Goal: Entertainment & Leisure: Consume media (video, audio)

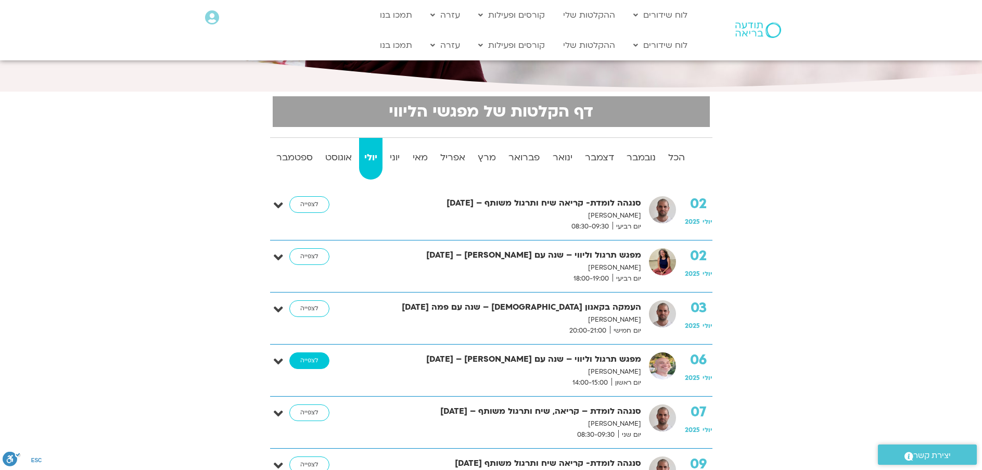
click at [310, 359] on link "לצפייה" at bounding box center [309, 360] width 40 height 17
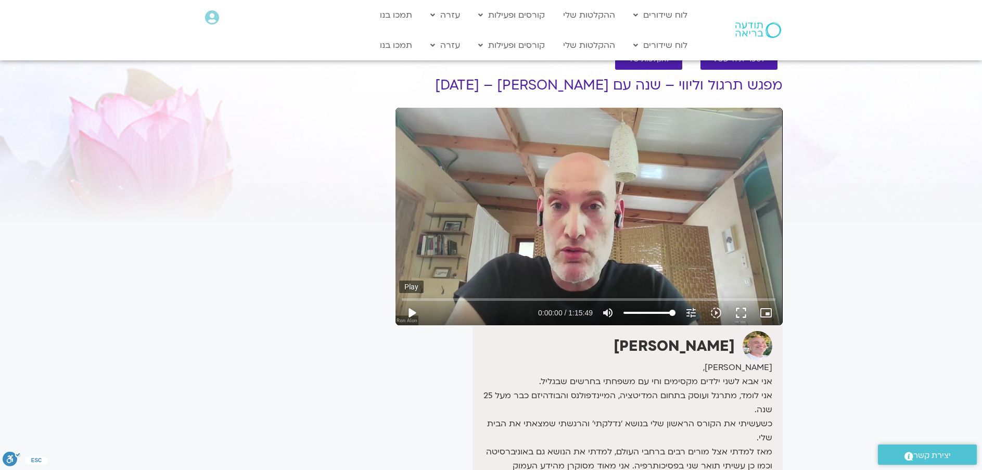
click at [414, 313] on button "play_arrow" at bounding box center [411, 312] width 25 height 25
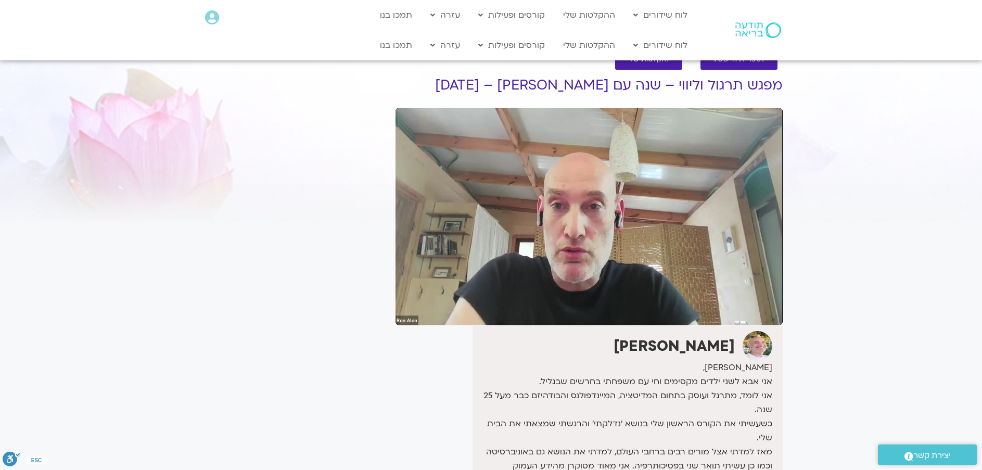
type input "224.181319"
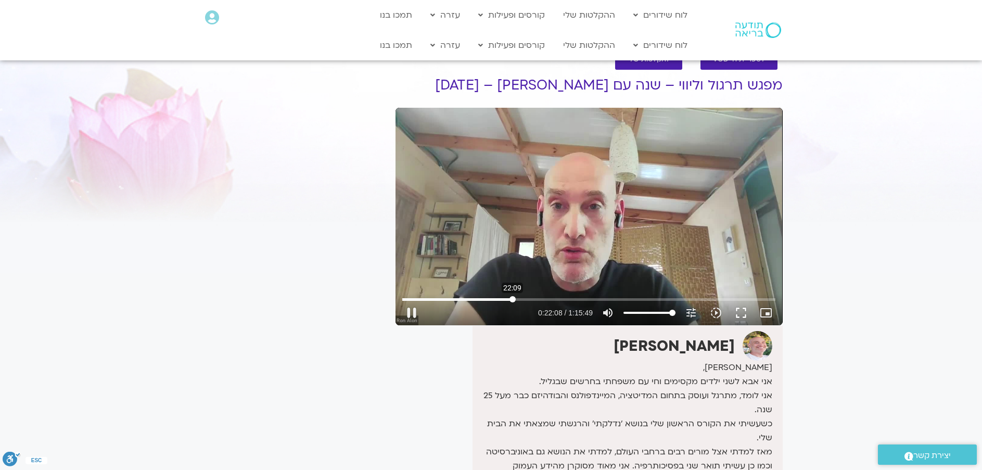
click at [513, 297] on input "Seek" at bounding box center [588, 299] width 373 height 6
click at [503, 298] on input "Seek" at bounding box center [588, 299] width 373 height 6
click at [511, 301] on input "Seek" at bounding box center [588, 299] width 373 height 6
click at [517, 299] on input "Seek" at bounding box center [588, 299] width 373 height 6
click at [523, 299] on input "Seek" at bounding box center [588, 299] width 373 height 6
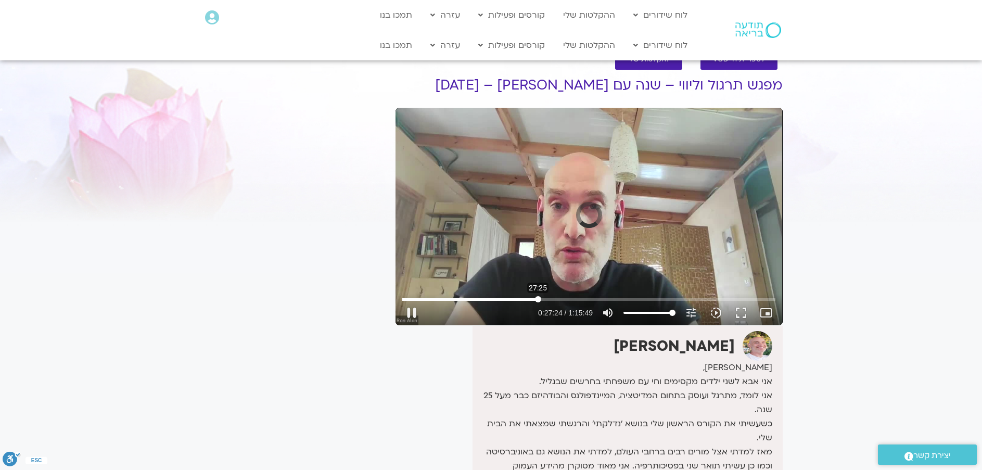
click at [538, 301] on input "Seek" at bounding box center [588, 299] width 373 height 6
click at [652, 300] on input "Seek" at bounding box center [588, 299] width 373 height 6
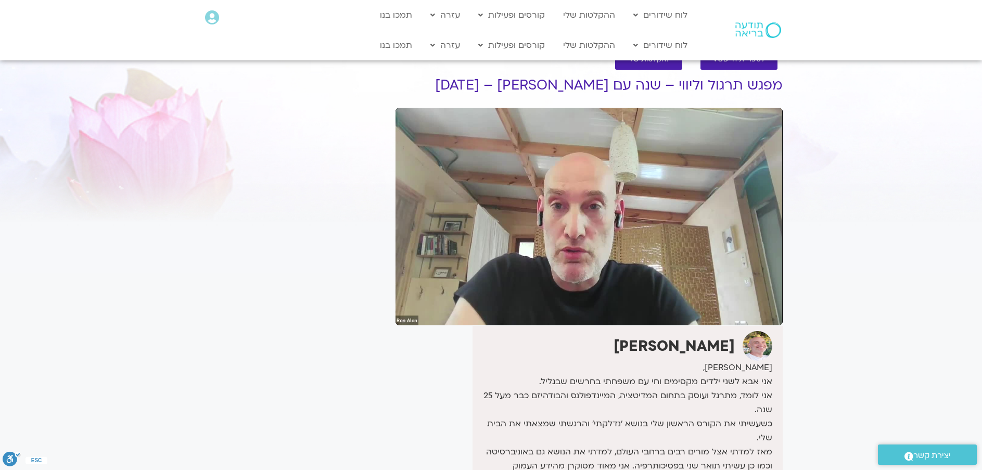
click at [912, 160] on section "לספריית ה-VOD להקלטות שלי מפגש תרגול וליווי – שנה עם פמה צ'ודרון – 6/7/25 רון א…" at bounding box center [491, 340] width 982 height 603
drag, startPoint x: 904, startPoint y: 242, endPoint x: 909, endPoint y: 283, distance: 42.0
click at [909, 283] on section "לספריית ה-VOD להקלטות שלי מפגש תרגול וליווי – שנה עם פמה צ'ודרון – 6/7/25 רון א…" at bounding box center [491, 340] width 982 height 603
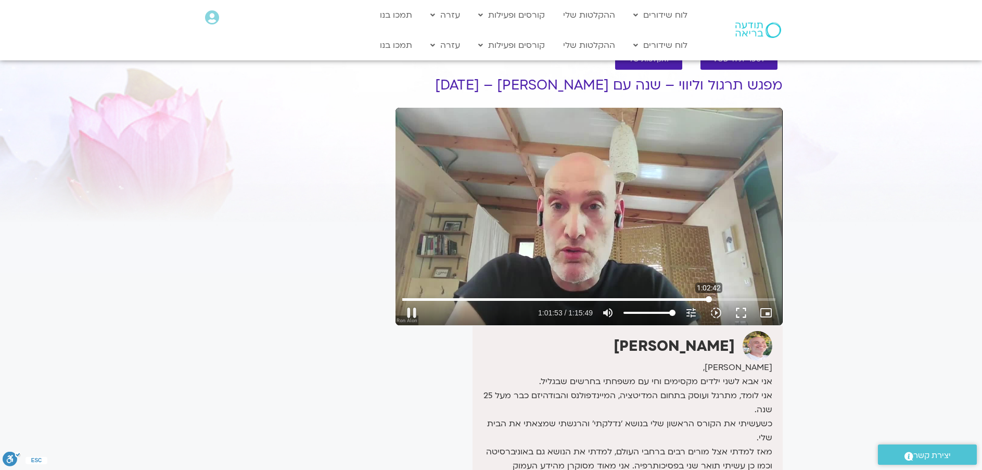
click at [709, 298] on input "Seek" at bounding box center [588, 299] width 373 height 6
click at [714, 297] on input "Seek" at bounding box center [588, 299] width 373 height 6
click at [719, 299] on input "Seek" at bounding box center [588, 299] width 373 height 6
click at [725, 300] on input "Seek" at bounding box center [588, 299] width 373 height 6
click at [738, 299] on input "Seek" at bounding box center [588, 299] width 373 height 6
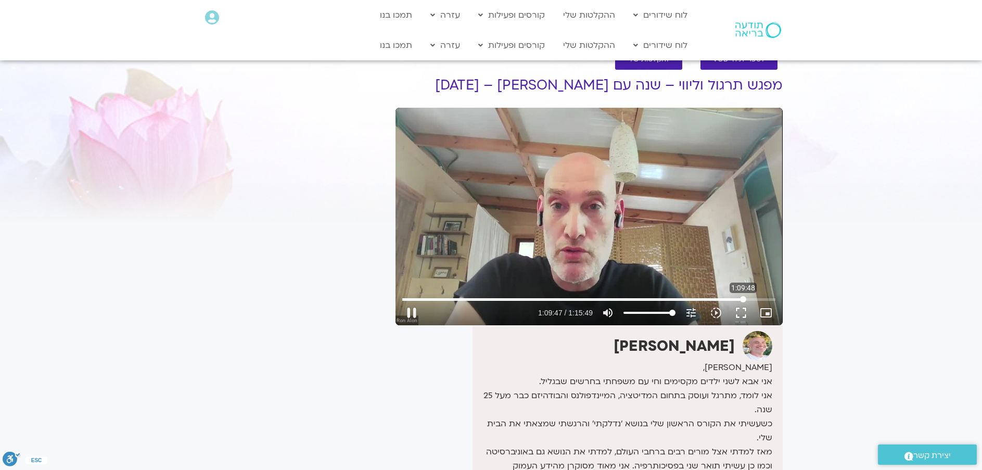
click at [743, 297] on input "Seek" at bounding box center [588, 299] width 373 height 6
click at [748, 300] on input "Seek" at bounding box center [588, 299] width 373 height 6
click at [763, 300] on input "Seek" at bounding box center [588, 299] width 373 height 6
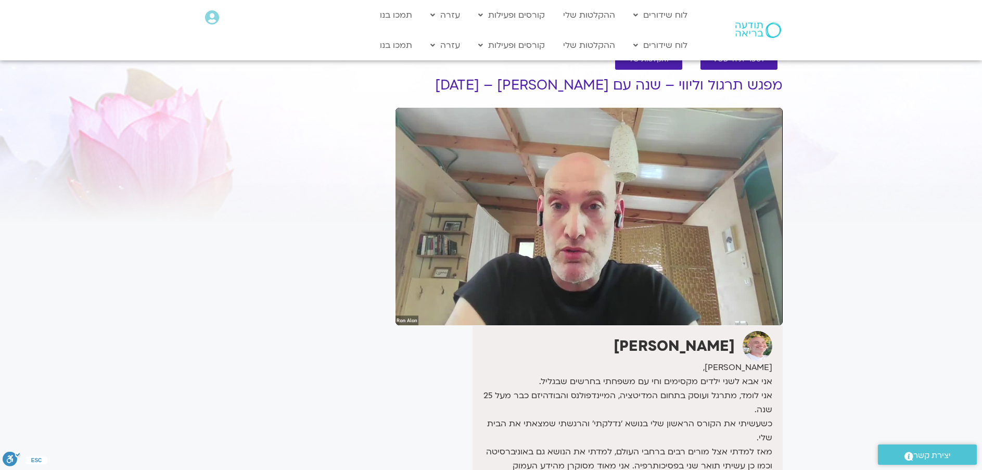
type input "4510.25971"
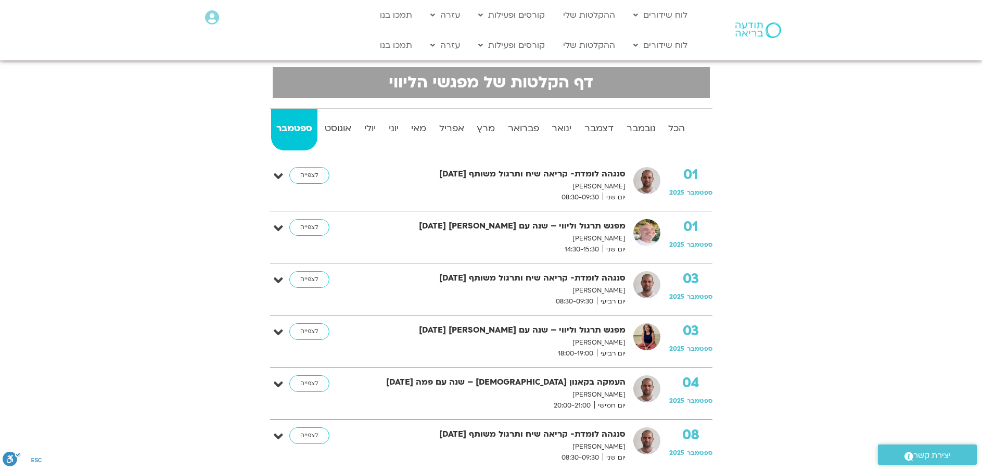
scroll to position [156, 0]
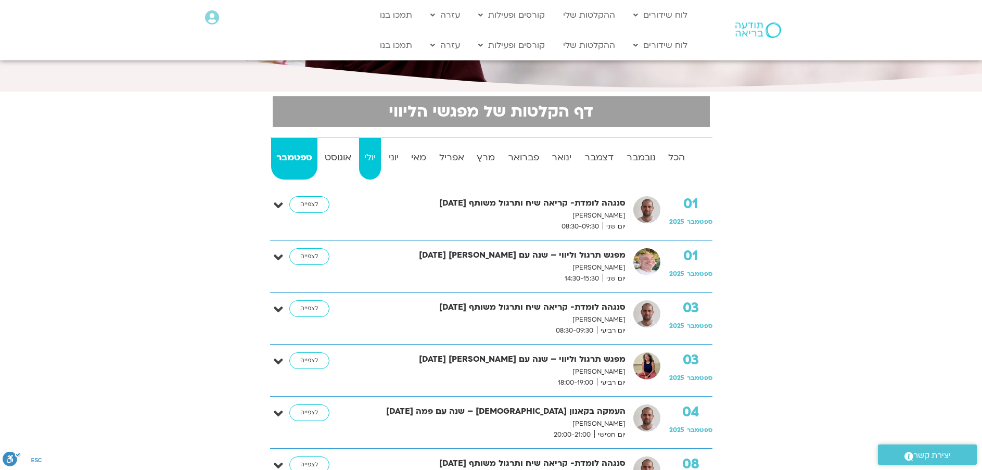
click at [370, 150] on strong "יולי" at bounding box center [370, 158] width 22 height 16
